Goal: Information Seeking & Learning: Check status

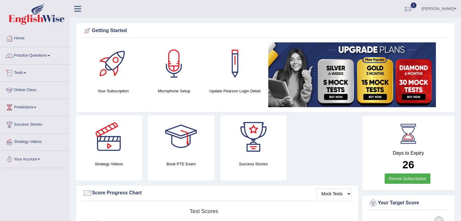
click at [23, 74] on link "Tests" at bounding box center [34, 72] width 69 height 15
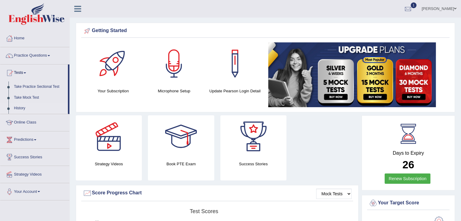
click at [21, 108] on link "History" at bounding box center [39, 108] width 57 height 11
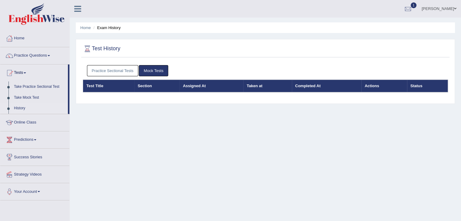
click at [111, 66] on link "Practice Sectional Tests" at bounding box center [112, 70] width 51 height 11
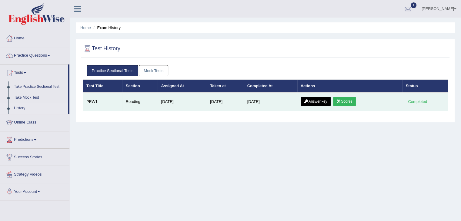
click at [346, 101] on link "Scores" at bounding box center [344, 101] width 22 height 9
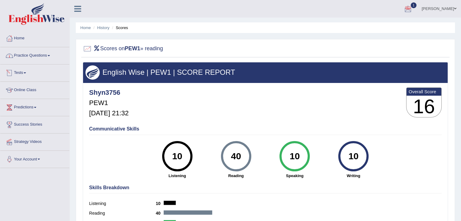
click at [22, 72] on link "Tests" at bounding box center [34, 72] width 69 height 15
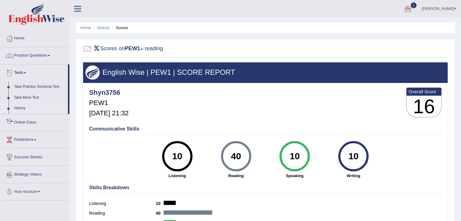
click at [18, 108] on link "History" at bounding box center [39, 108] width 57 height 11
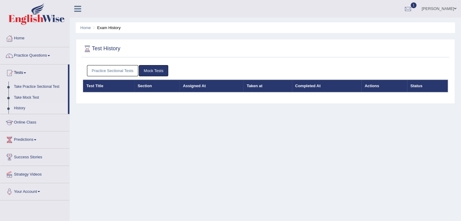
click at [104, 67] on link "Practice Sectional Tests" at bounding box center [112, 70] width 51 height 11
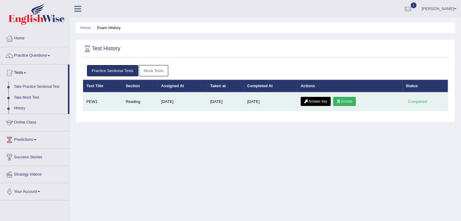
click at [317, 99] on link "Answer key" at bounding box center [315, 101] width 30 height 9
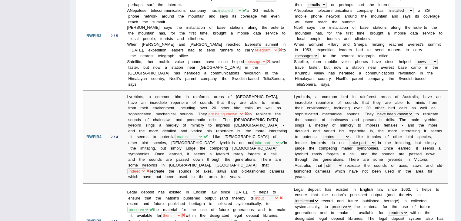
scroll to position [323, 0]
